Goal: Task Accomplishment & Management: Complete application form

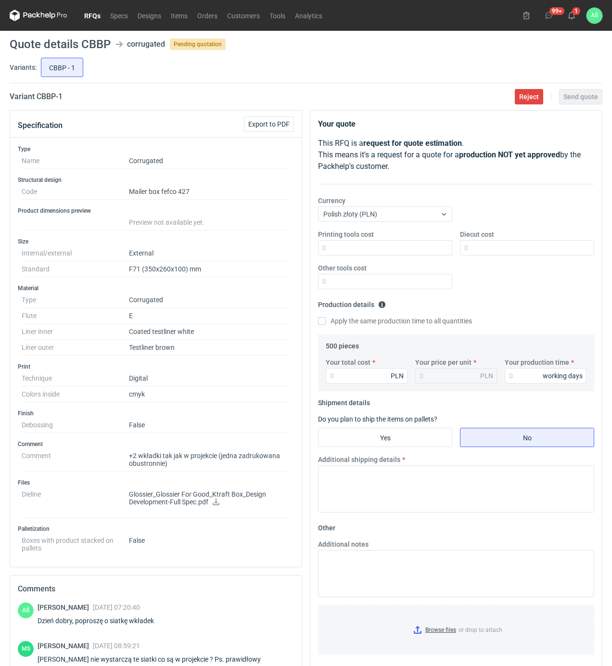
click at [84, 17] on link "RFQs" at bounding box center [92, 16] width 26 height 12
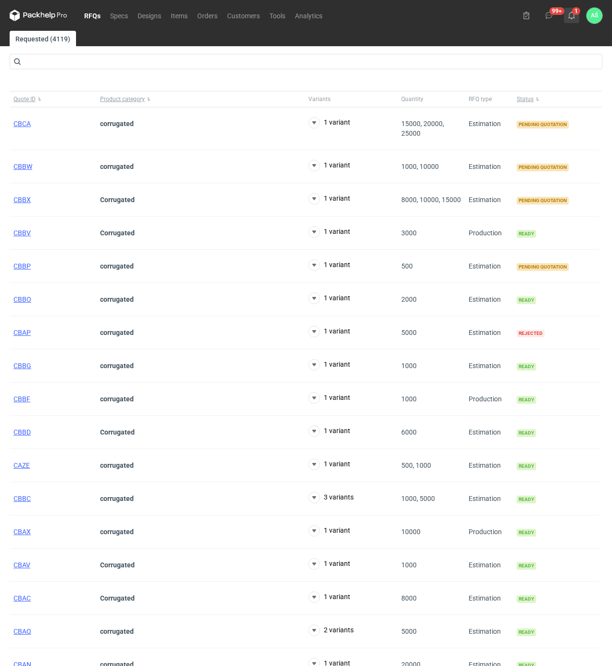
click at [570, 13] on icon at bounding box center [572, 16] width 8 height 8
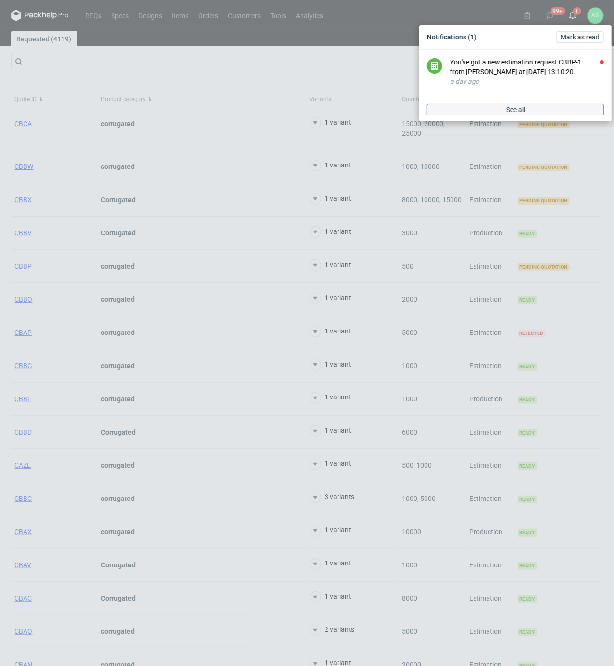
click at [551, 110] on link "See all" at bounding box center [515, 110] width 177 height 12
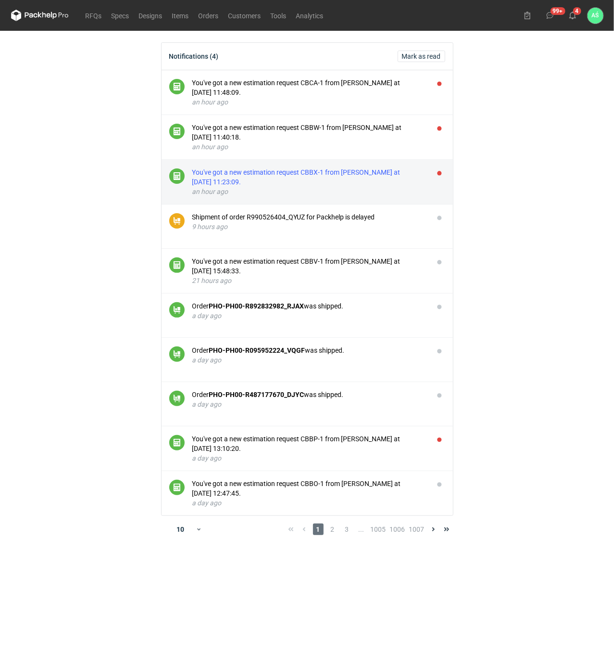
click at [386, 173] on div "You've got a new estimation request CBBX-1 from [PERSON_NAME] at [DATE] 11:23:0…" at bounding box center [309, 176] width 234 height 19
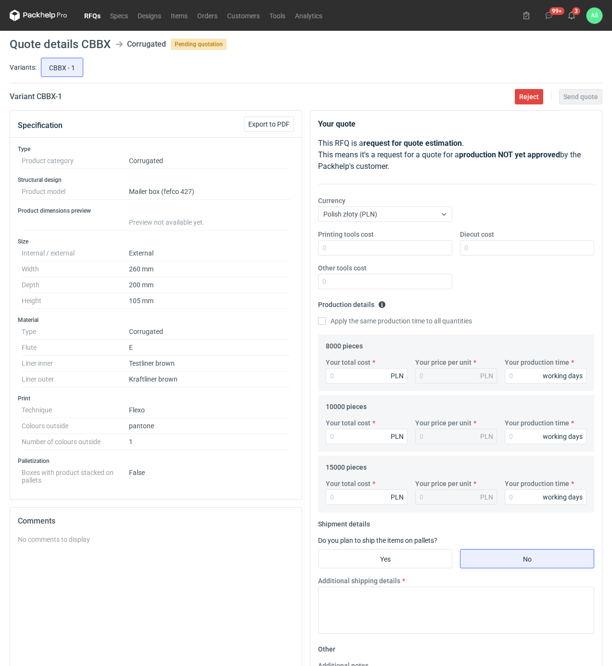
click at [246, 327] on dd "Corrugated" at bounding box center [209, 332] width 161 height 16
click at [255, 449] on dd "1" at bounding box center [209, 442] width 161 height 16
click at [418, 249] on input "Printing tools cost" at bounding box center [385, 247] width 134 height 15
type input "1600"
type input "8960"
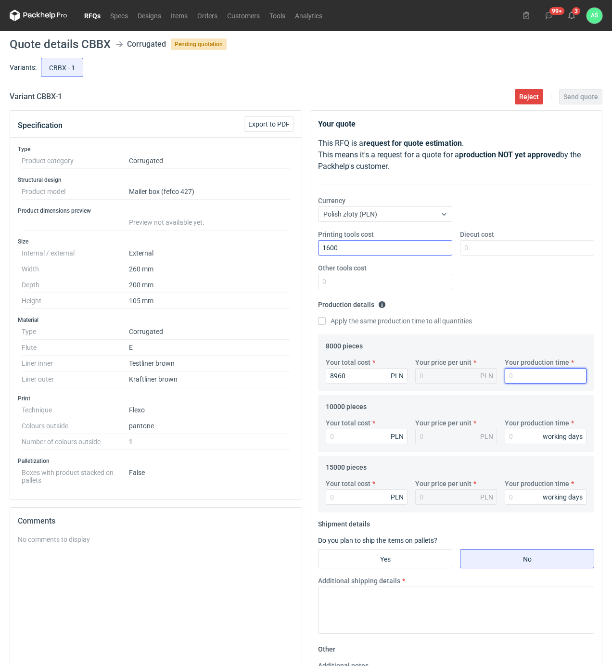
type input "1.12"
type input "15"
type input "11100"
type input "1.11"
type input "15"
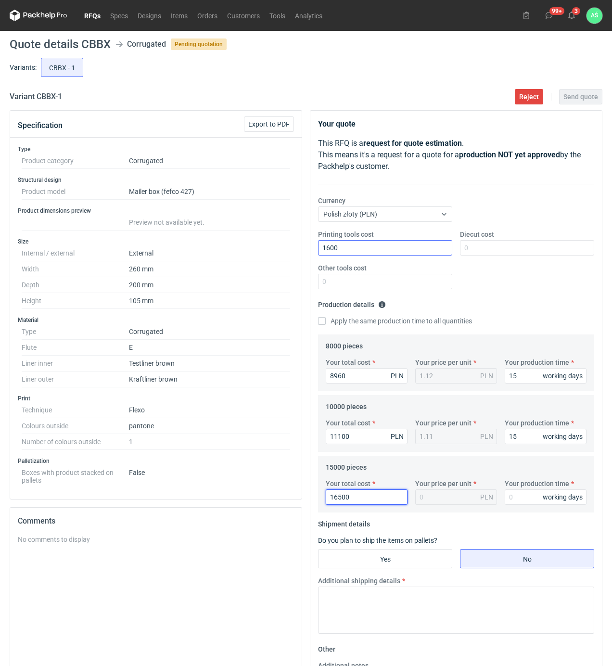
type input "16500"
type input "1.1"
type input "15"
drag, startPoint x: 379, startPoint y: 555, endPoint x: 381, endPoint y: 549, distance: 5.5
click at [379, 552] on input "Yes" at bounding box center [384, 558] width 133 height 18
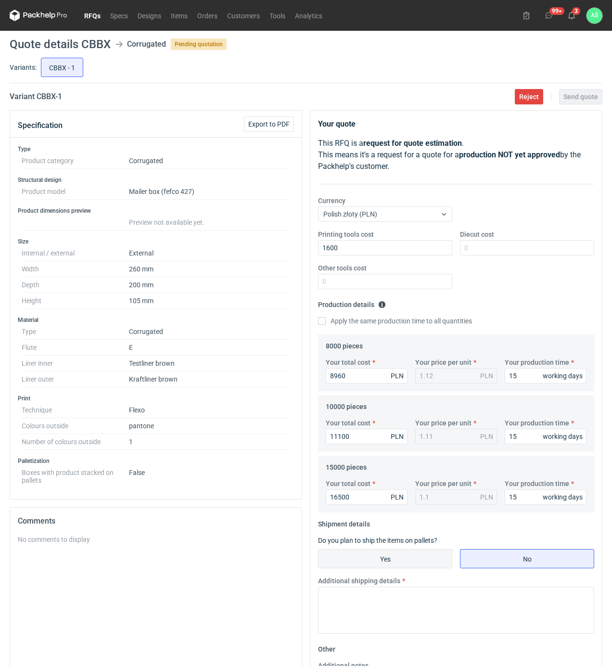
radio input "true"
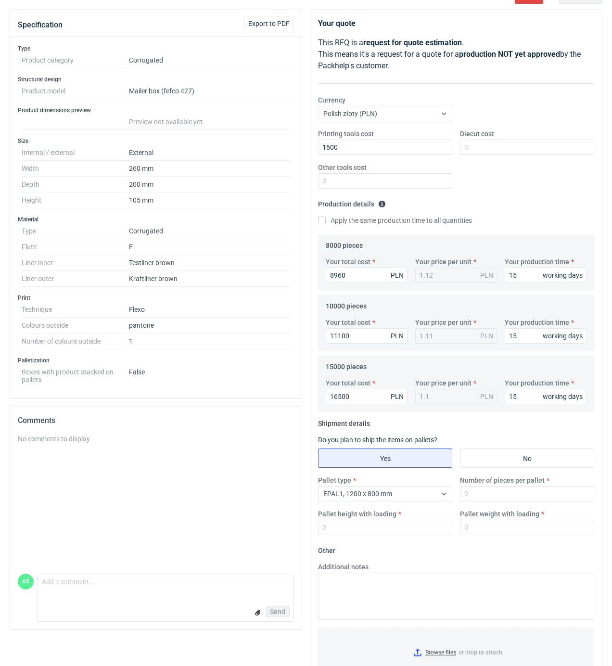
scroll to position [138, 0]
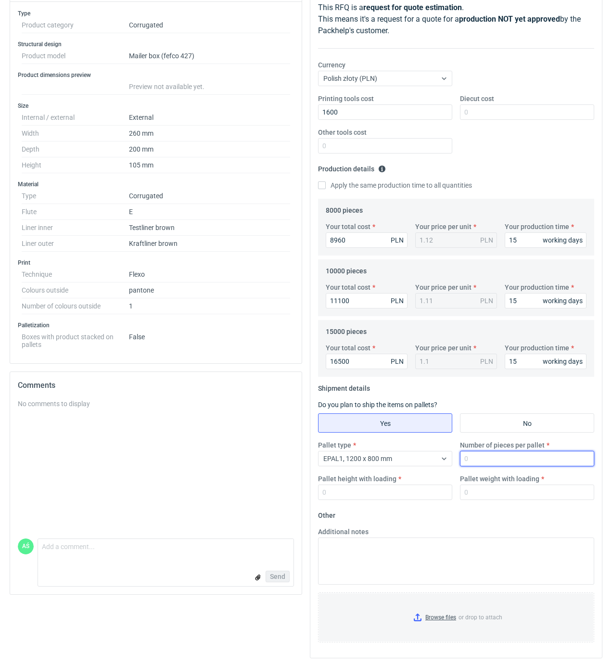
click at [463, 458] on input "Number of pieces per pallet" at bounding box center [527, 458] width 134 height 15
type input "2000"
type input "1800"
type input "350"
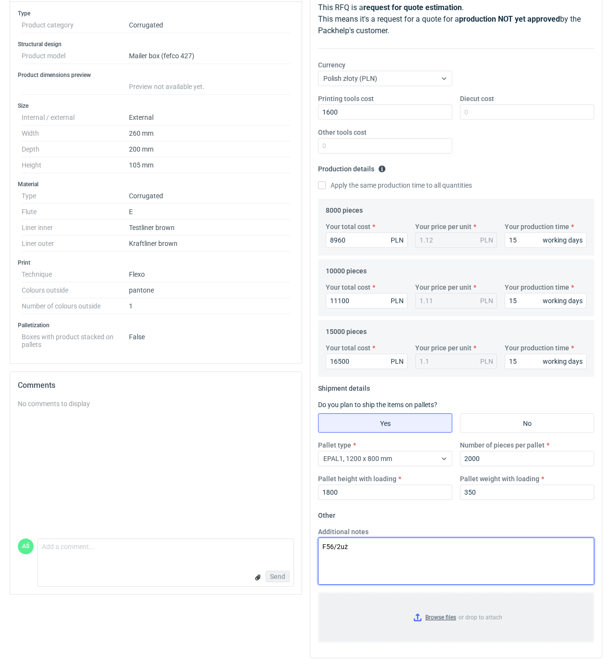
type textarea "F56/2uż"
click at [445, 622] on input "Browse files or drop to attach" at bounding box center [456, 617] width 274 height 48
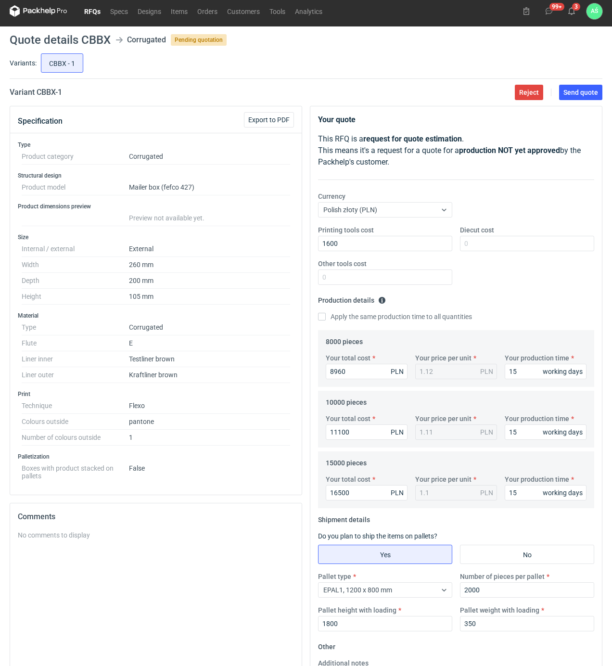
scroll to position [0, 0]
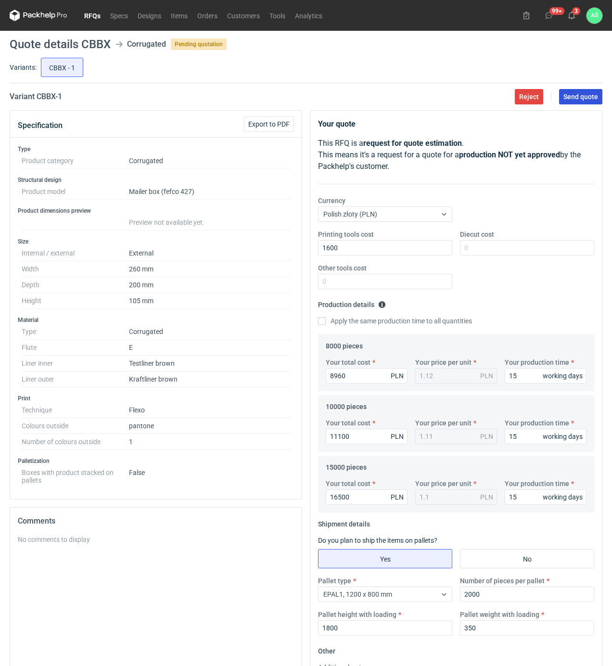
click at [577, 99] on span "Send quote" at bounding box center [580, 96] width 35 height 7
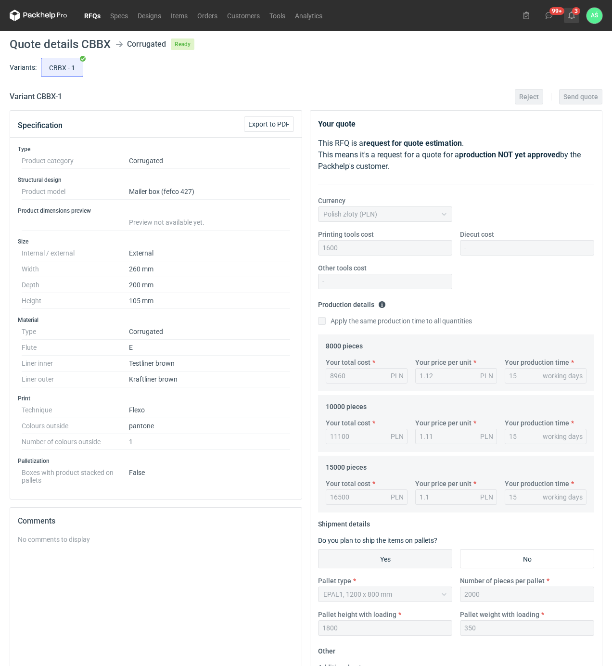
click at [573, 13] on use at bounding box center [571, 16] width 7 height 8
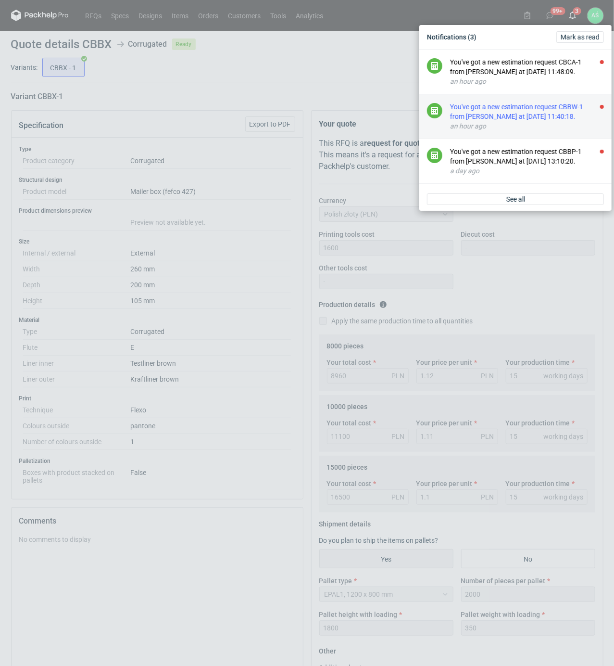
click at [516, 108] on div "You've got a new estimation request CBBW-1 from [PERSON_NAME] at [DATE] 11:40:1…" at bounding box center [527, 111] width 154 height 19
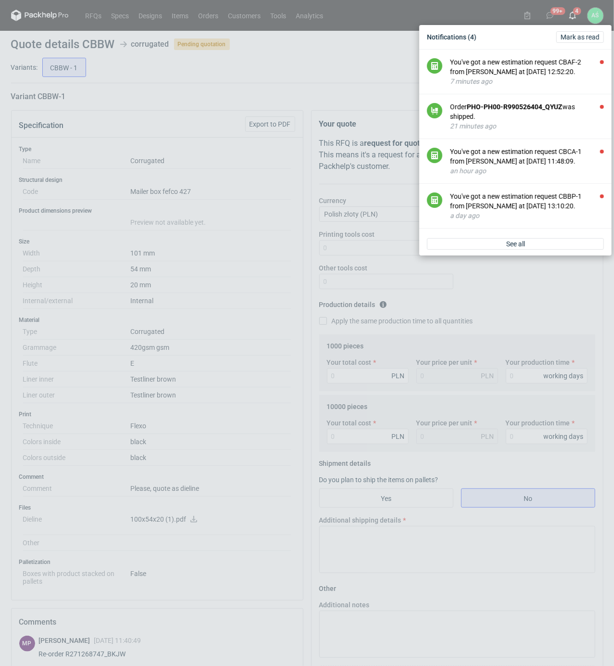
click at [276, 195] on div "Notifications (4) [PERSON_NAME] as read You've got a new estimation request CBA…" at bounding box center [307, 333] width 614 height 666
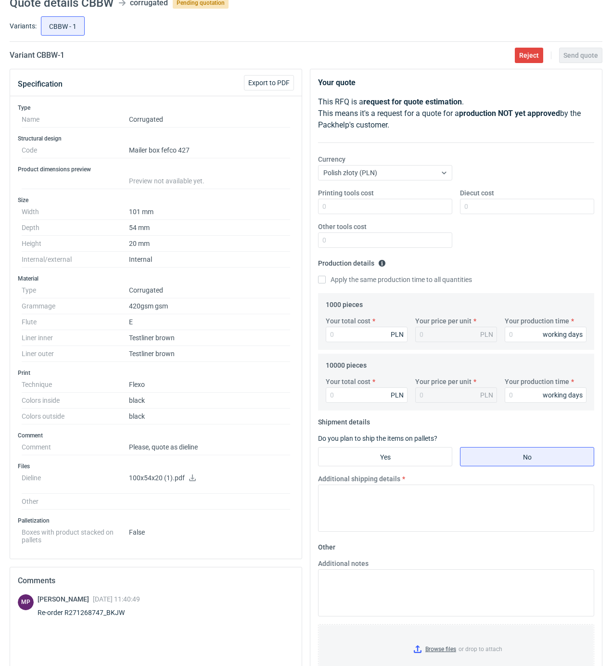
scroll to position [64, 0]
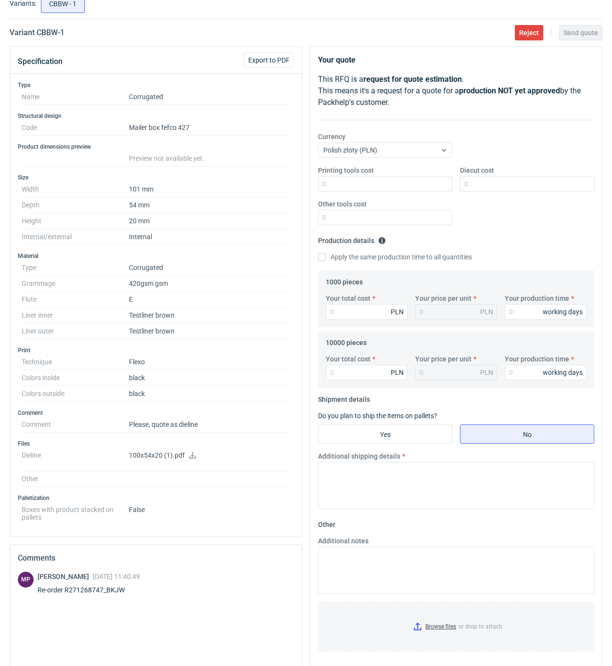
click at [194, 458] on icon at bounding box center [193, 455] width 8 height 7
drag, startPoint x: 125, startPoint y: 594, endPoint x: 107, endPoint y: 593, distance: 18.3
click at [107, 593] on div "Re-order R271268747_BKJW" at bounding box center [89, 590] width 102 height 10
copy div "BKJW"
click at [345, 314] on input "Your total cost" at bounding box center [367, 311] width 82 height 15
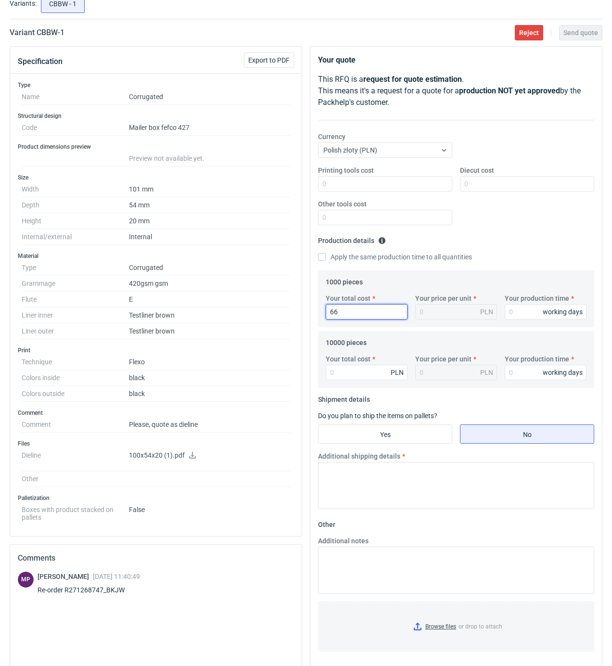
type input "660"
type input "0.66"
type input "660"
type input "15"
type input "33000"
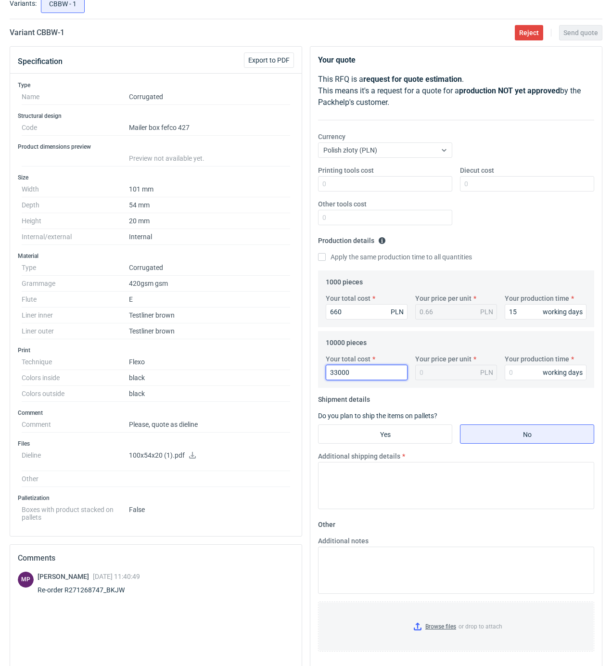
type input "3.3"
type input "3300"
type input "0.33"
type input "15"
click at [414, 437] on input "Yes" at bounding box center [384, 434] width 133 height 18
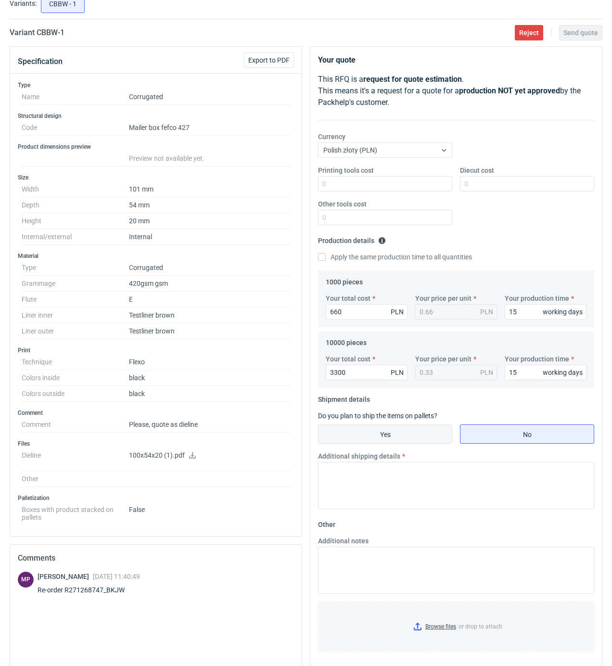
radio input "true"
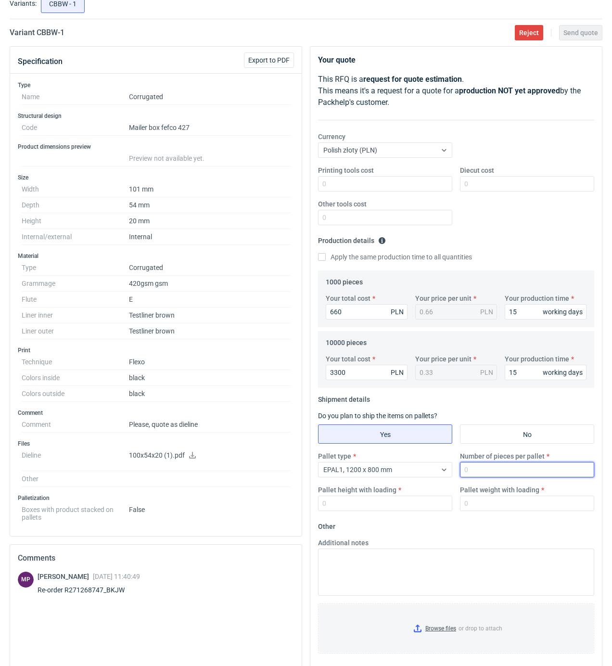
click at [493, 471] on input "Number of pieces per pallet" at bounding box center [527, 469] width 134 height 15
type input "5000"
type input "1800"
type input "300"
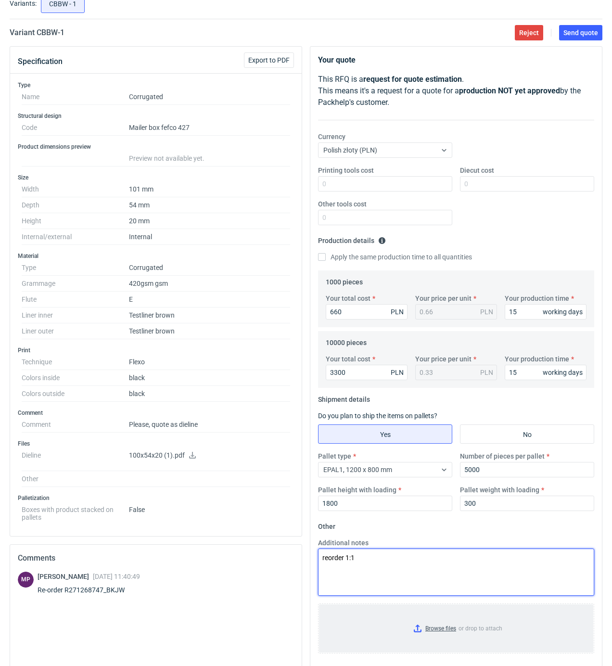
type textarea "reorder 1:1"
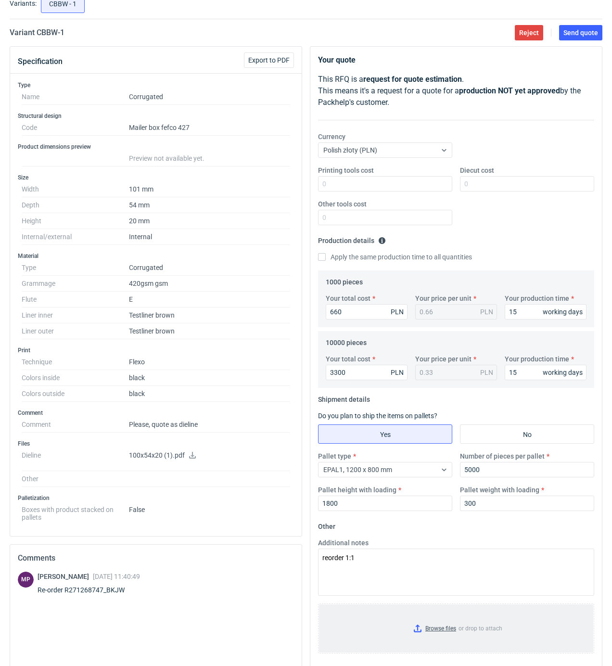
click at [445, 620] on input "Browse files or drop to attach" at bounding box center [456, 628] width 274 height 48
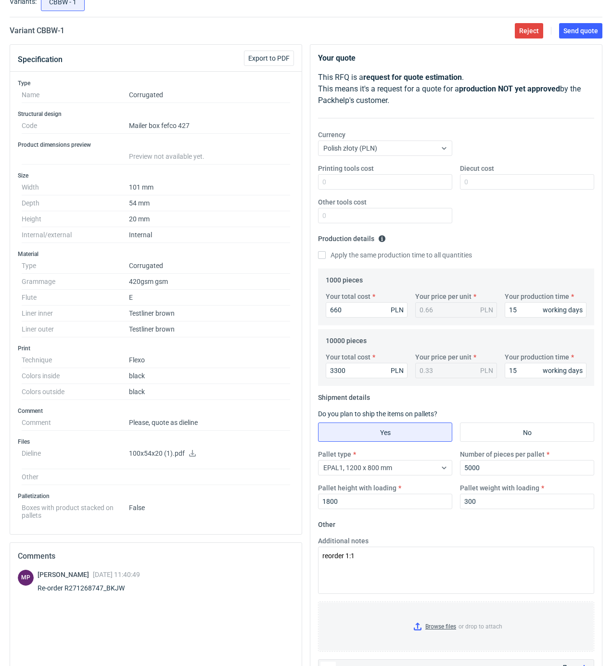
scroll to position [0, 0]
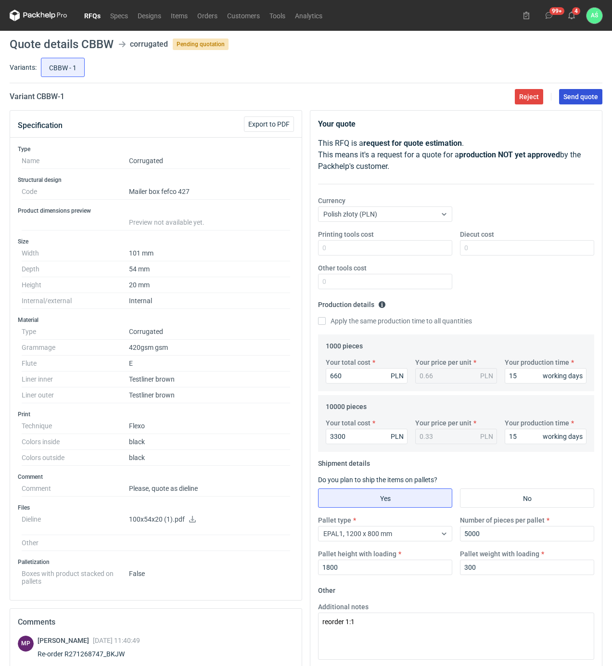
click at [568, 102] on button "Send quote" at bounding box center [580, 96] width 43 height 15
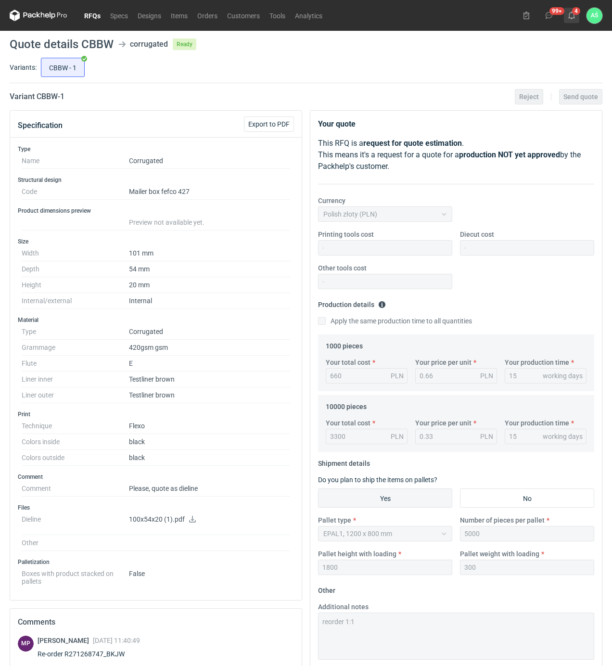
click at [573, 14] on use at bounding box center [571, 16] width 7 height 8
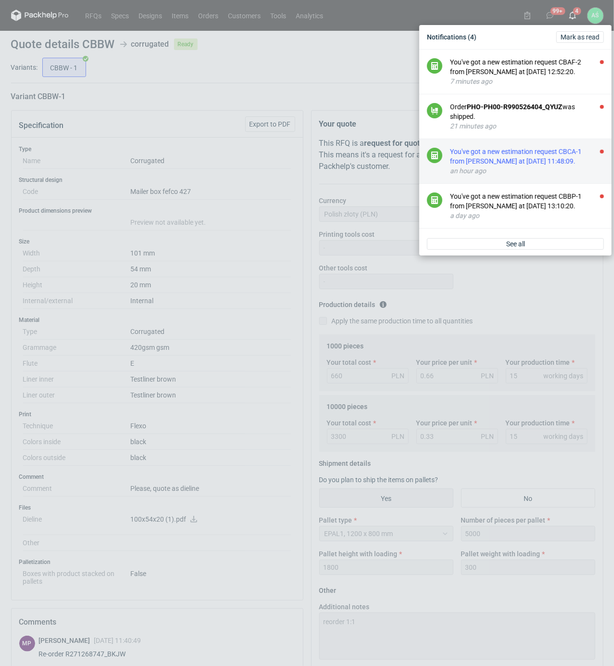
click at [574, 159] on div "You've got a new estimation request CBCA-1 from [PERSON_NAME] at [DATE] 11:48:0…" at bounding box center [527, 156] width 154 height 19
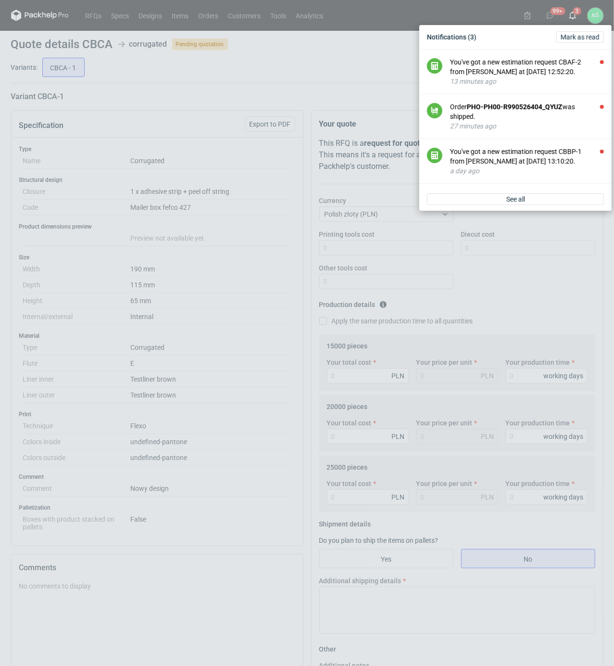
click at [272, 185] on div "Notifications (3) [PERSON_NAME] as read You've got a new estimation request CBA…" at bounding box center [307, 333] width 614 height 666
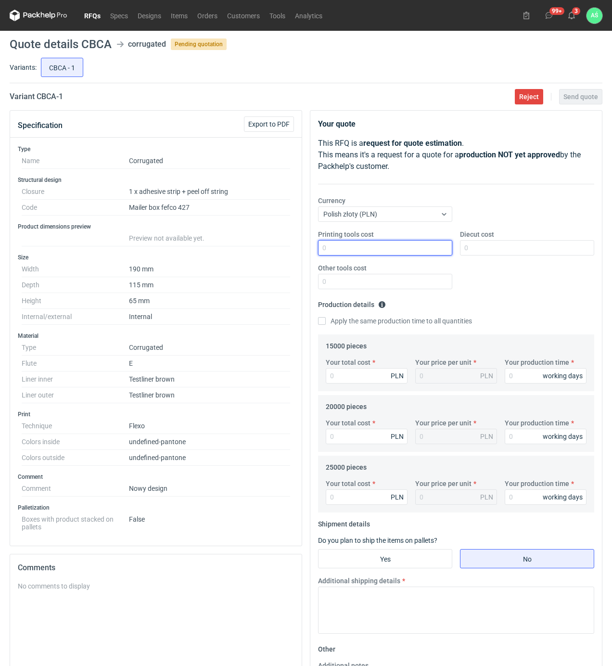
click at [420, 248] on input "Printing tools cost" at bounding box center [385, 247] width 134 height 15
type input "1900"
type input "102000"
type input "6.8"
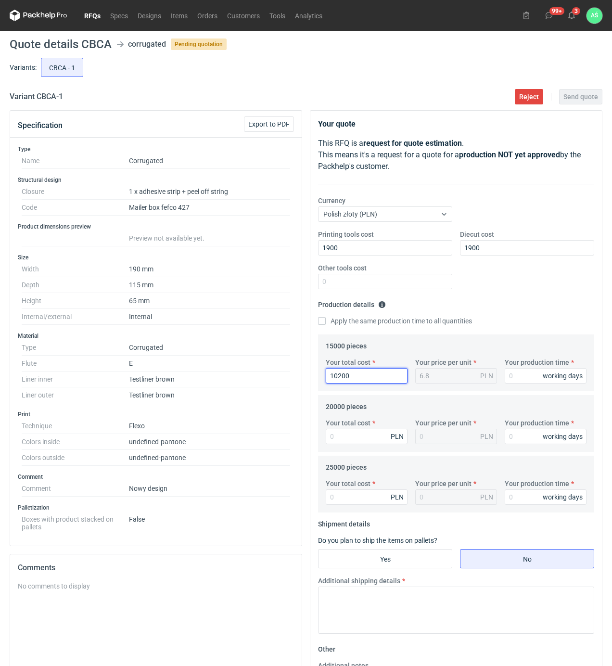
type input "10200"
type input "0.68"
click at [528, 371] on input "Your production time" at bounding box center [546, 375] width 82 height 15
drag, startPoint x: 523, startPoint y: 377, endPoint x: 512, endPoint y: 376, distance: 11.6
click at [512, 376] on input "16" at bounding box center [546, 375] width 82 height 15
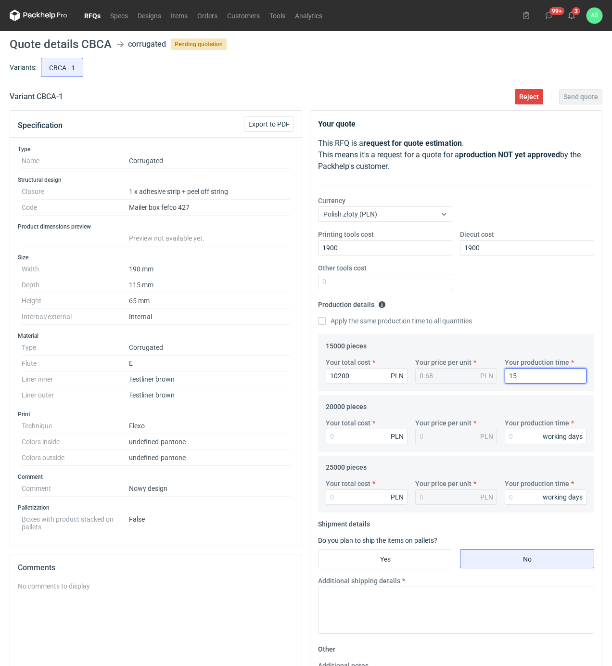
type input "15"
type input "13400"
type input "0.67"
type input "16"
type input "16500"
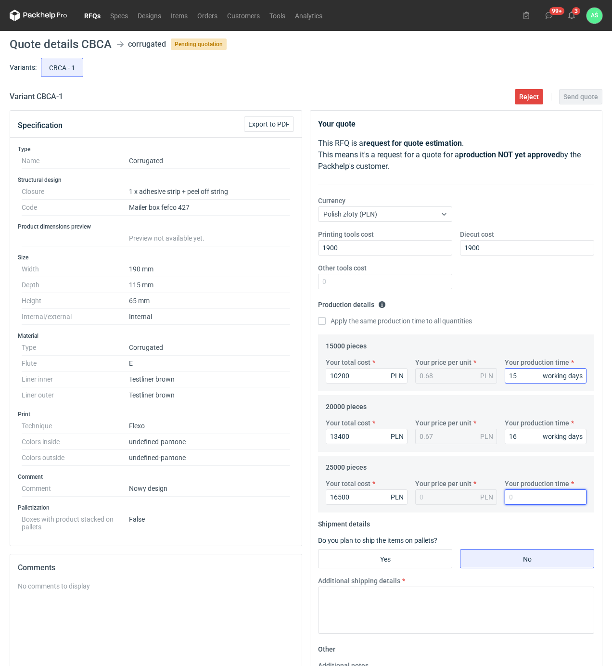
type input "0.66"
type input "16"
click at [356, 558] on input "Yes" at bounding box center [384, 558] width 133 height 18
radio input "true"
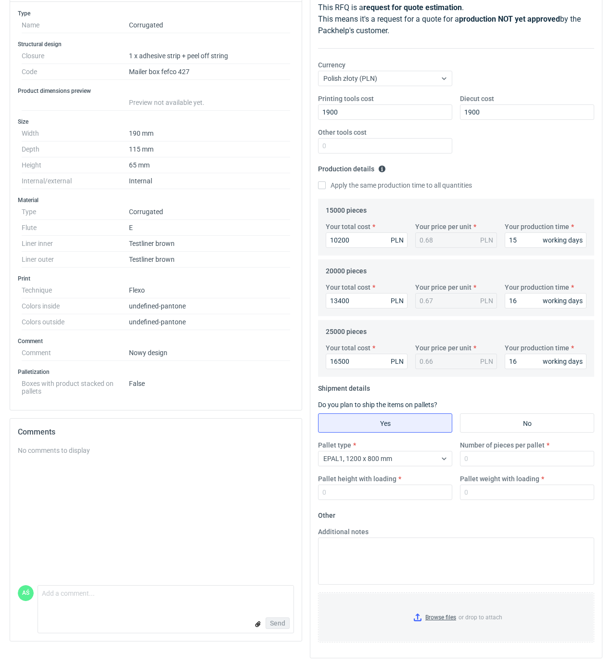
scroll to position [138, 0]
click at [414, 454] on div "EPAL1, 1200 x 800 mm" at bounding box center [377, 458] width 118 height 13
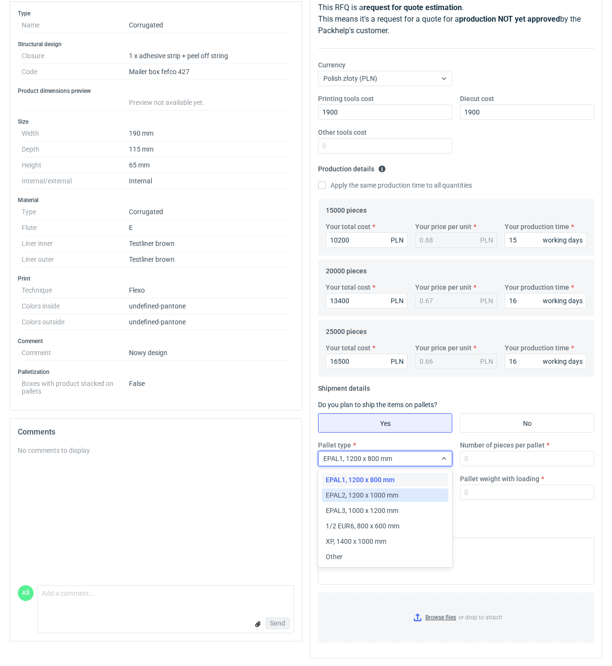
click at [389, 492] on span "EPAL2, 1200 x 1000 mm" at bounding box center [362, 495] width 73 height 10
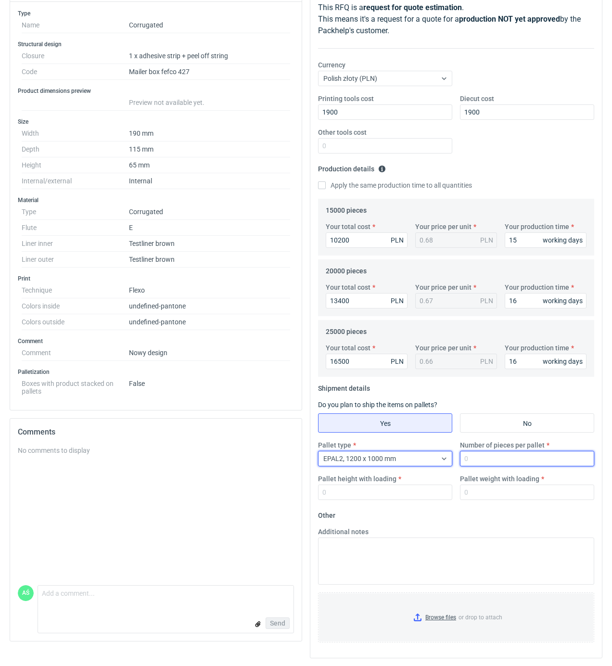
click at [487, 455] on input "Number of pieces per pallet" at bounding box center [527, 458] width 134 height 15
type input "3750"
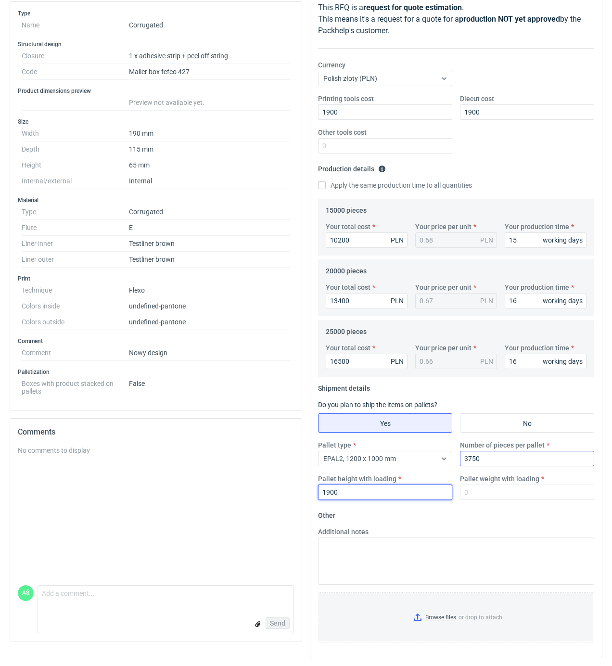
type input "1900"
type input "350"
click at [433, 614] on input "Browse files or drop to attach" at bounding box center [456, 617] width 274 height 48
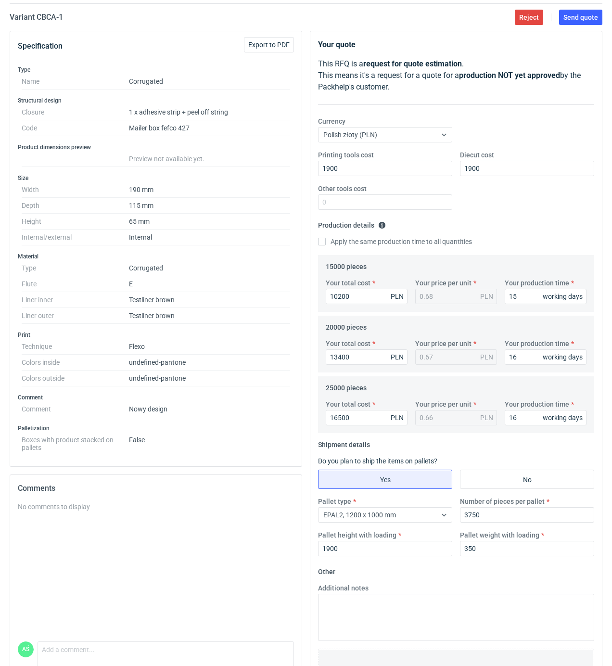
scroll to position [0, 0]
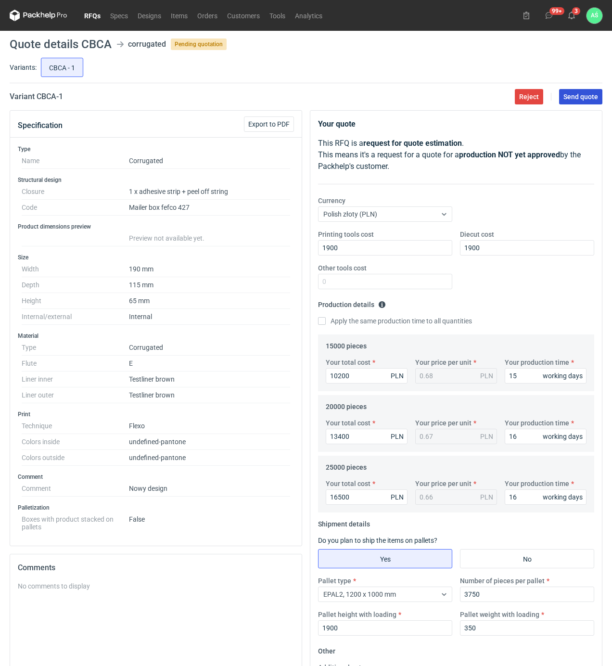
click at [582, 97] on span "Send quote" at bounding box center [580, 96] width 35 height 7
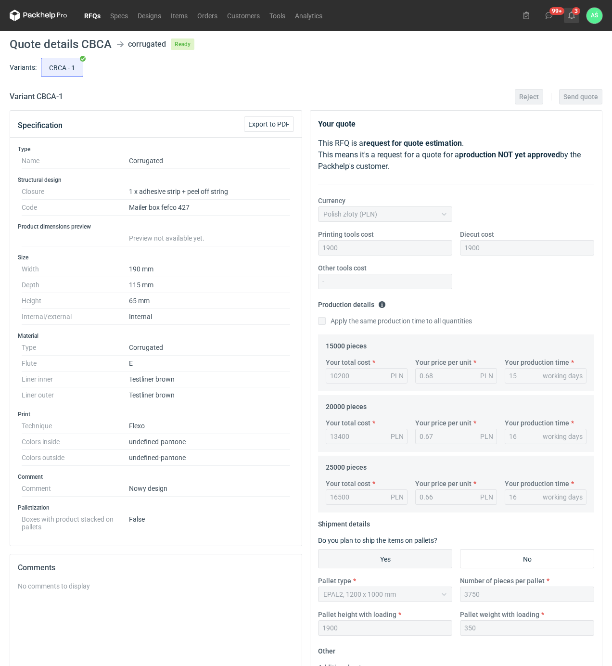
click at [572, 22] on button "3" at bounding box center [571, 15] width 15 height 15
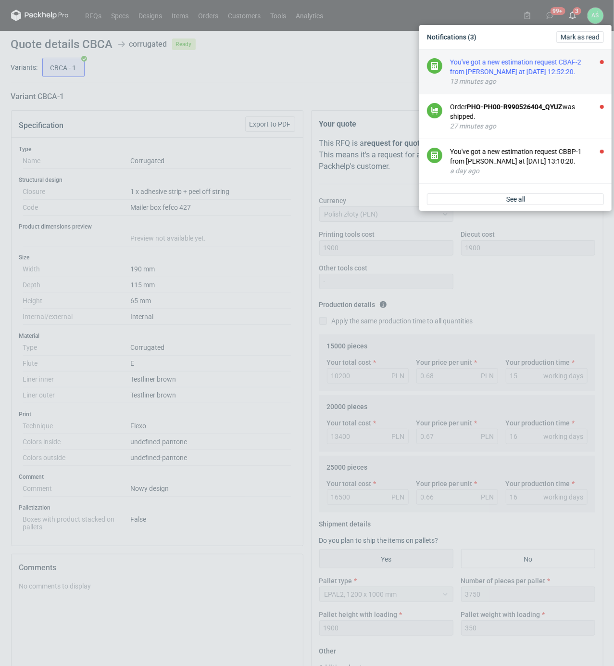
click at [555, 73] on div "You've got a new estimation request CBAF-2 from [PERSON_NAME] at [DATE] 12:52:2…" at bounding box center [527, 66] width 154 height 19
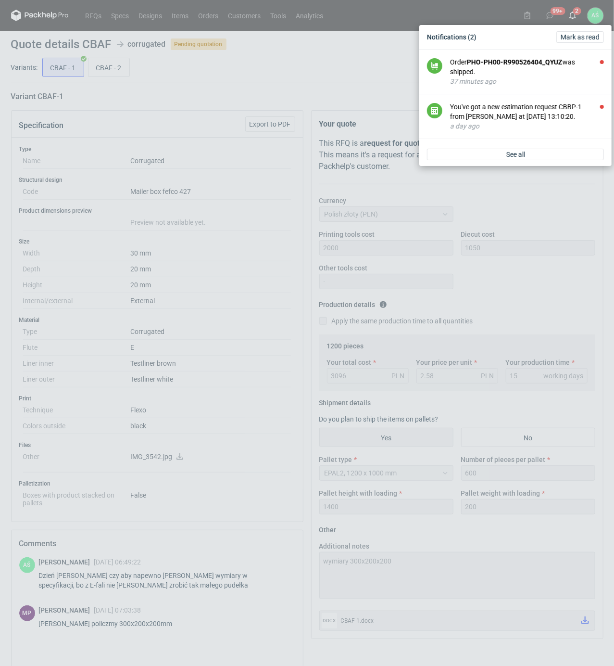
drag, startPoint x: 244, startPoint y: 250, endPoint x: 264, endPoint y: 249, distance: 19.7
click at [245, 250] on div "Notifications (2) Mark as read Order PHO-PH00-R990526404_QYUZ was shipped. 37 m…" at bounding box center [307, 333] width 614 height 666
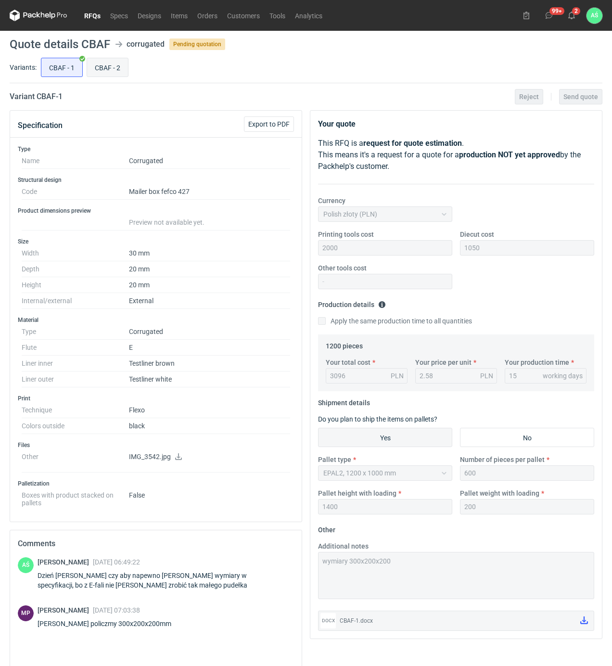
click at [109, 70] on input "CBAF - 2" at bounding box center [107, 67] width 41 height 18
radio input "true"
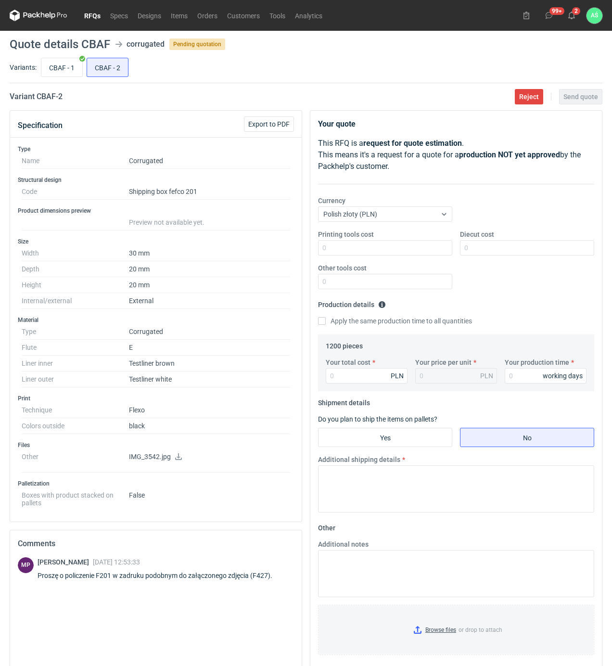
click at [178, 459] on icon at bounding box center [178, 456] width 7 height 7
click at [66, 68] on input "CBAF - 1" at bounding box center [61, 67] width 41 height 18
radio input "true"
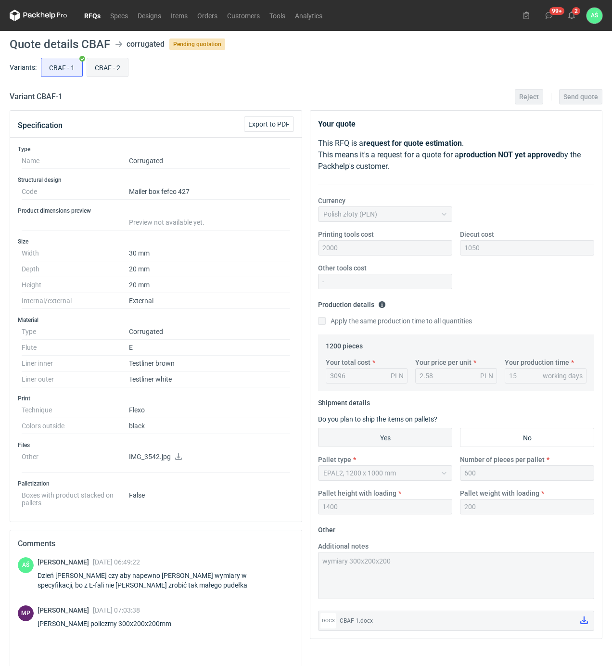
click at [89, 63] on input "CBAF - 2" at bounding box center [107, 67] width 41 height 18
radio input "true"
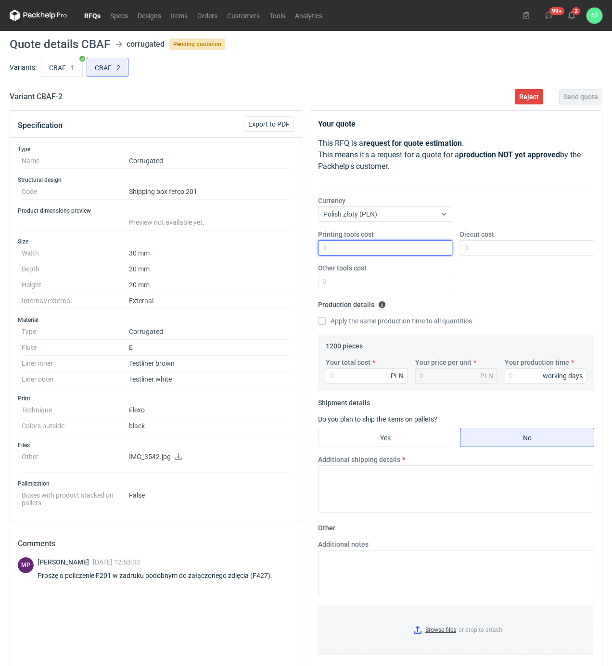
click at [431, 251] on input "Printing tools cost" at bounding box center [385, 247] width 134 height 15
type input "850"
type input "650"
type input "220"
type input "0.18"
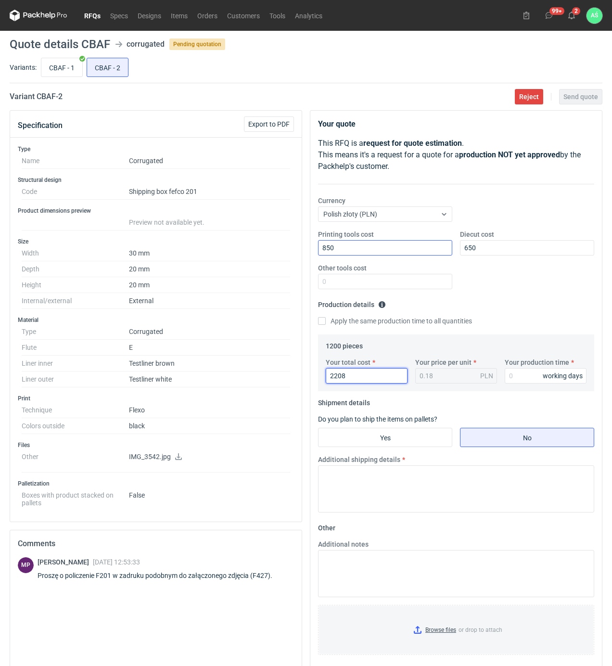
type input "2208"
type input "1.84"
type input "15"
click at [414, 429] on input "Yes" at bounding box center [384, 437] width 133 height 18
radio input "true"
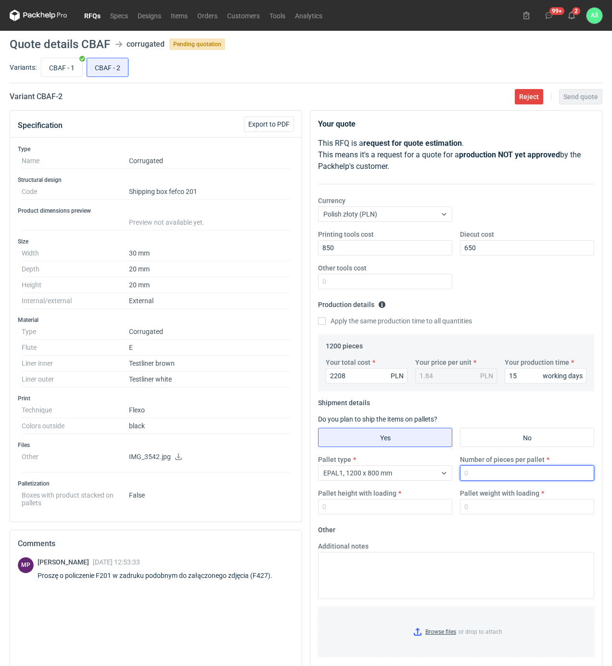
click at [491, 475] on input "Number of pieces per pallet" at bounding box center [527, 472] width 134 height 15
type input "1200"
type input "1800"
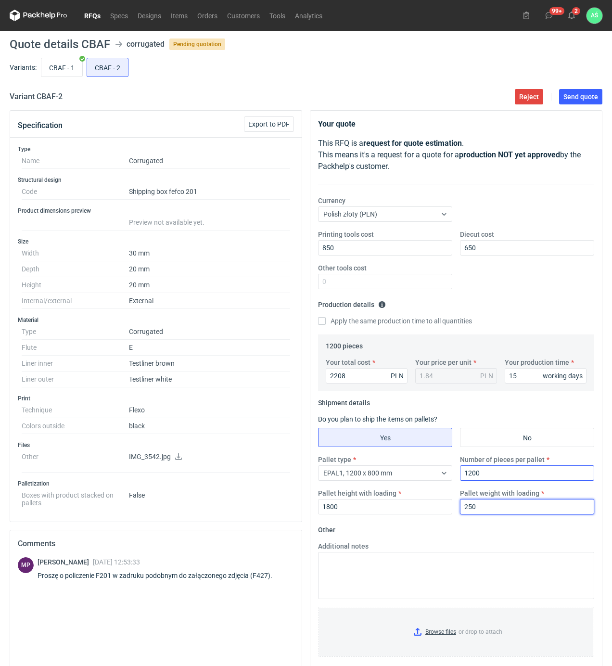
type input "250"
click at [430, 628] on input "Browse files or drop to attach" at bounding box center [456, 631] width 274 height 48
click at [585, 99] on span "Send quote" at bounding box center [580, 96] width 35 height 7
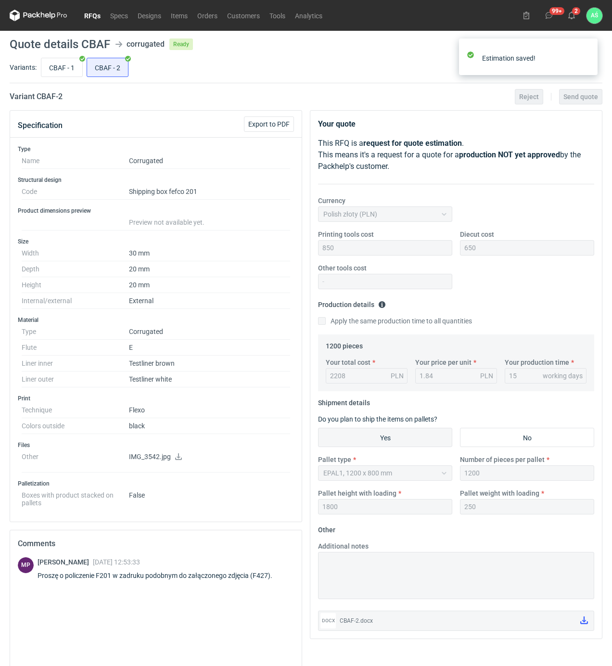
click at [353, 67] on div "CBAF - 1 CBAF - 2" at bounding box center [320, 67] width 563 height 23
click at [567, 19] on button "2" at bounding box center [571, 15] width 15 height 15
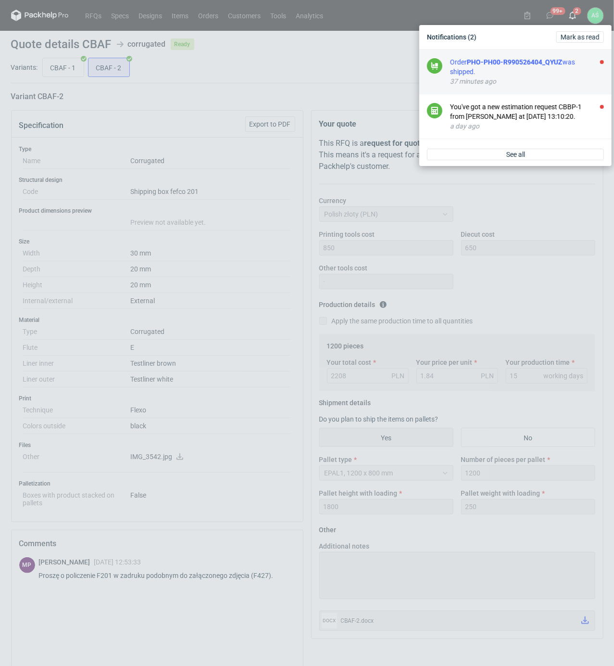
click at [574, 67] on div "Order PHO-PH00-R990526404_QYUZ was shipped." at bounding box center [527, 66] width 154 height 19
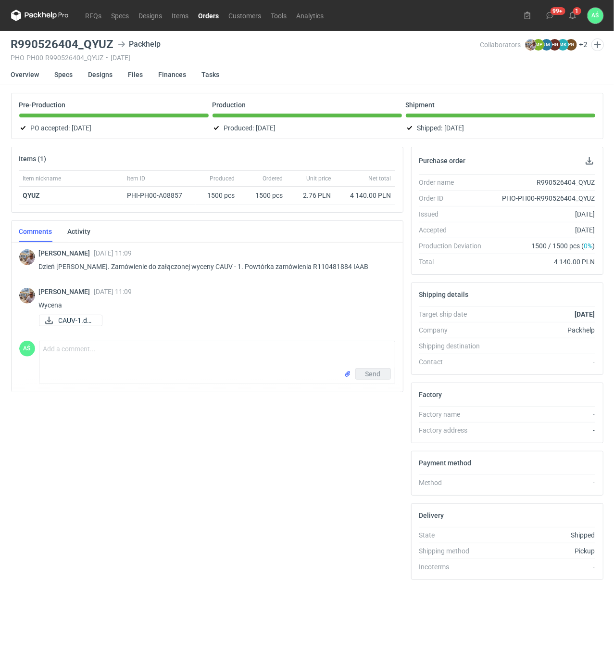
click at [306, 316] on div "CAUV-1.docx" at bounding box center [213, 321] width 349 height 12
click at [85, 17] on link "RFQs" at bounding box center [94, 16] width 26 height 12
